Goal: Navigation & Orientation: Find specific page/section

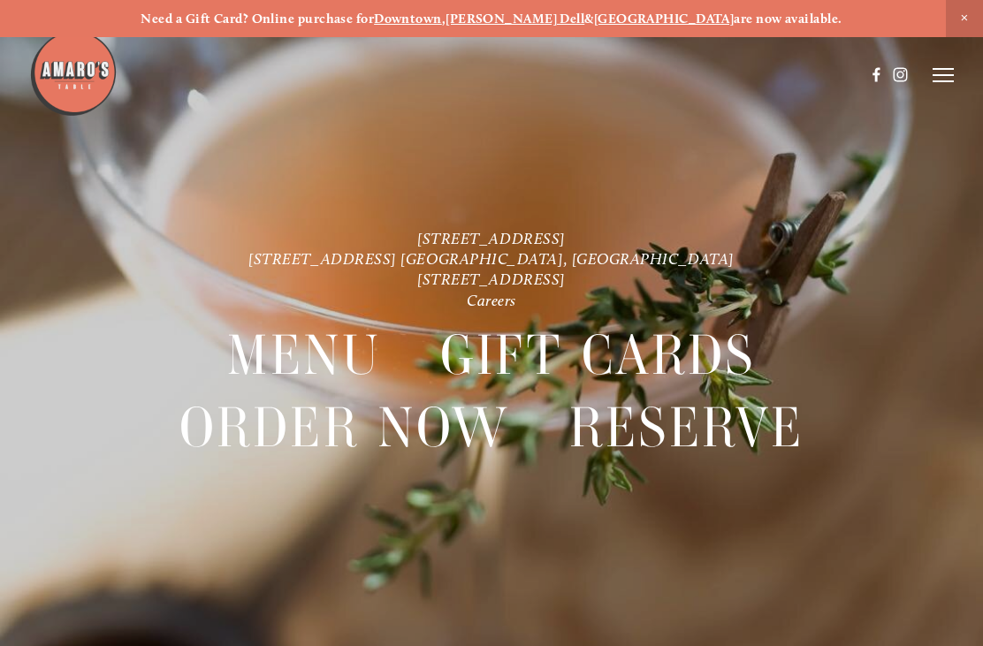
scroll to position [-7, 0]
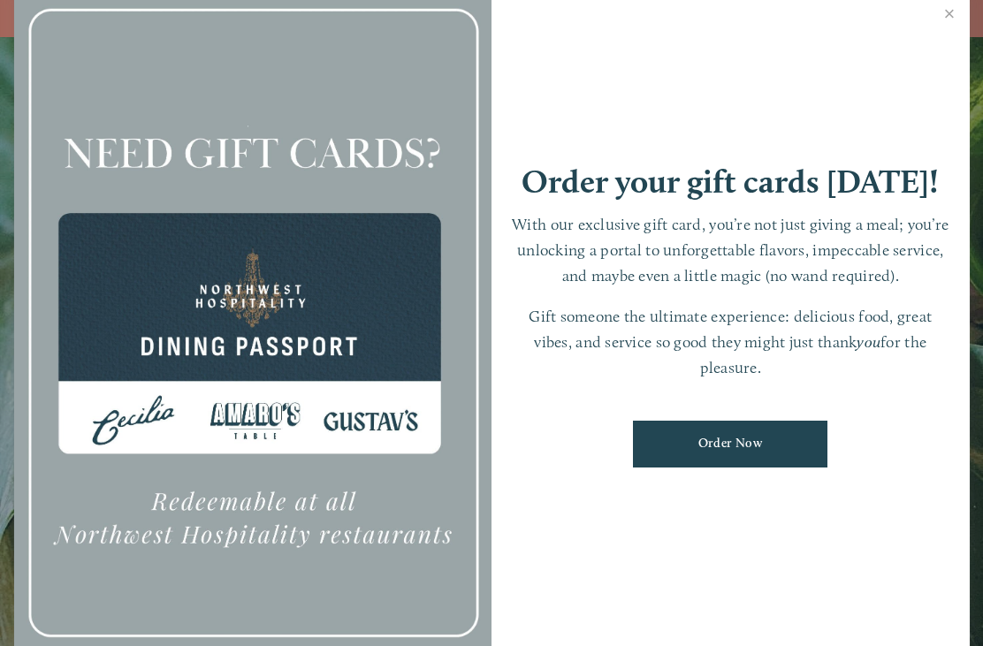
click at [957, 24] on link "Close" at bounding box center [949, 15] width 34 height 49
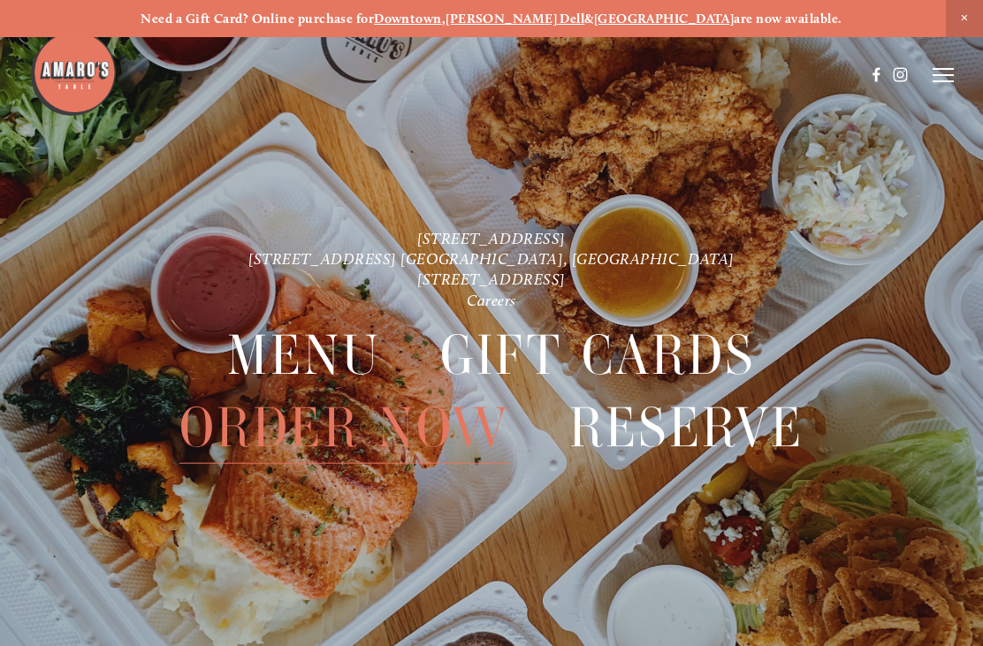
click at [939, 75] on line at bounding box center [942, 75] width 21 height 0
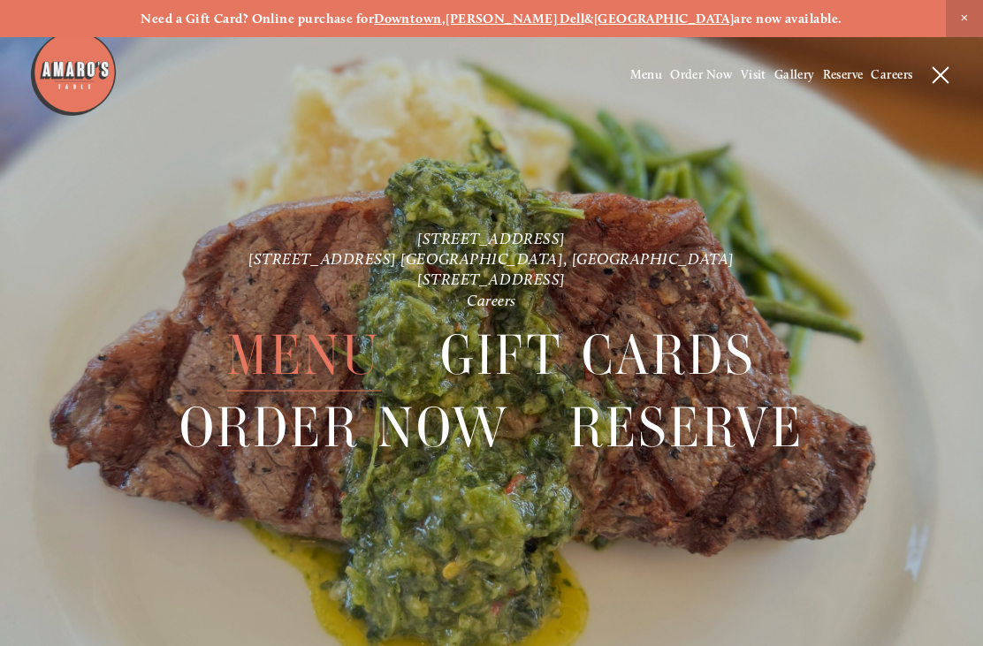
click at [327, 357] on span "Menu" at bounding box center [304, 356] width 155 height 72
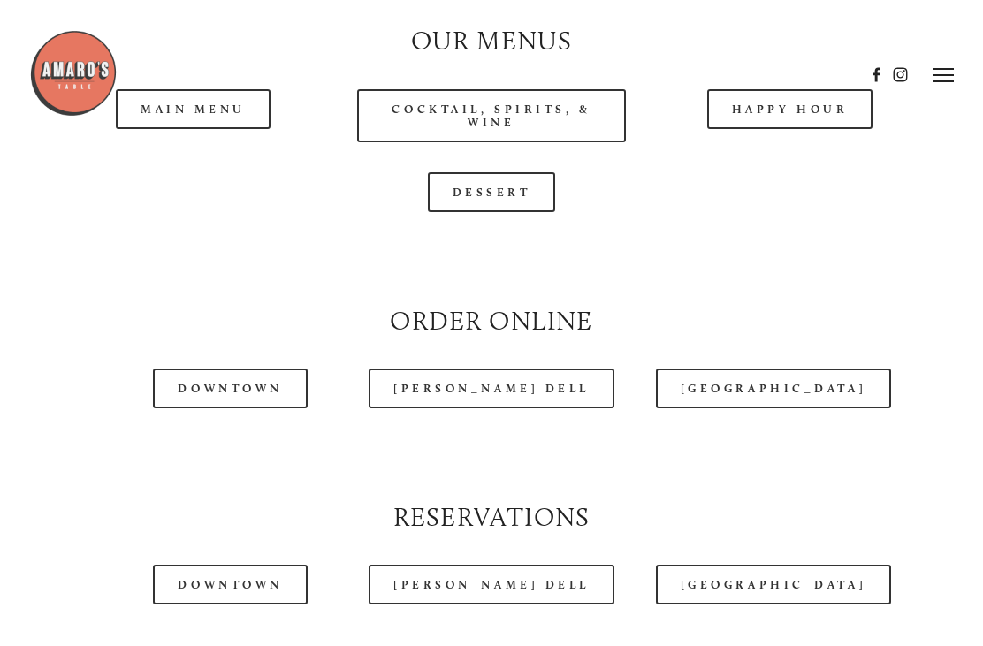
scroll to position [1549, 0]
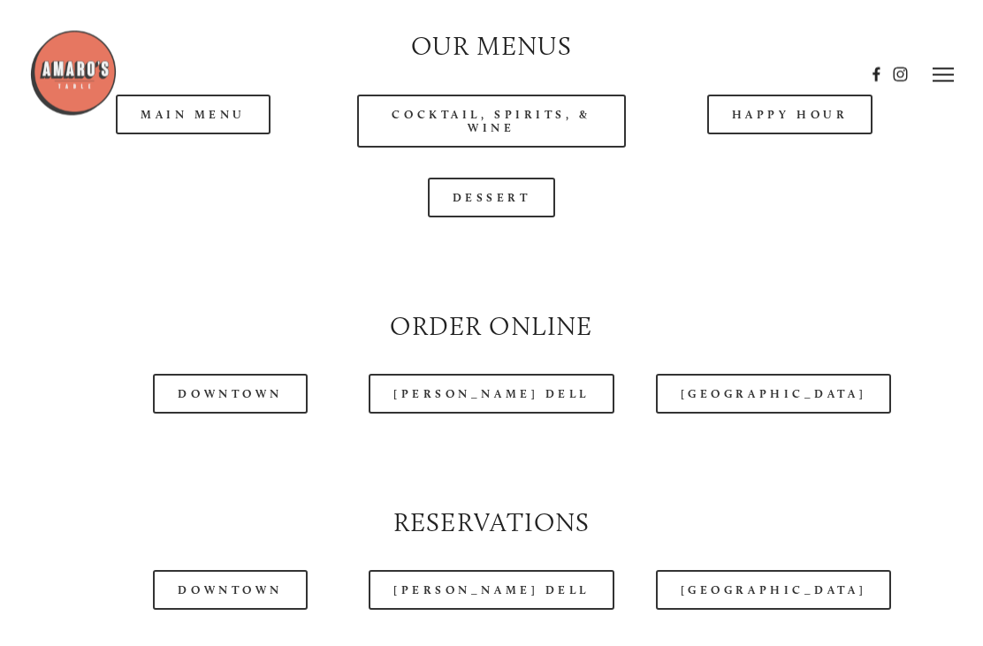
click at [195, 111] on div at bounding box center [446, 74] width 835 height 91
click at [209, 121] on header "Menu Order Now Visit Gallery 0" at bounding box center [491, 75] width 924 height 150
click at [235, 105] on div at bounding box center [446, 74] width 835 height 91
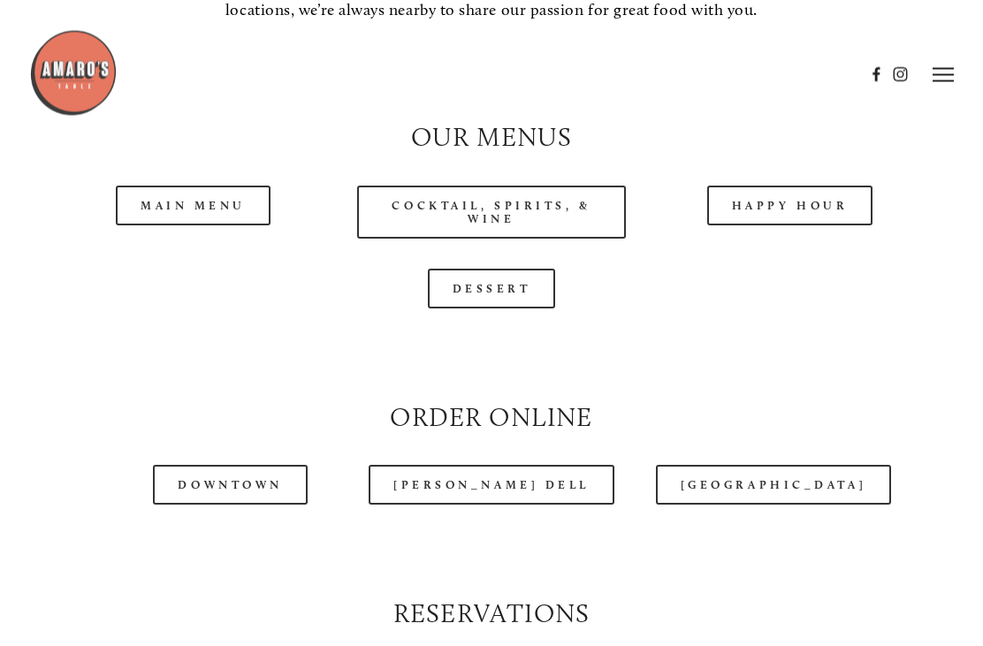
scroll to position [1459, 0]
click at [208, 197] on link "Main Menu" at bounding box center [193, 206] width 155 height 40
